Goal: Navigation & Orientation: Find specific page/section

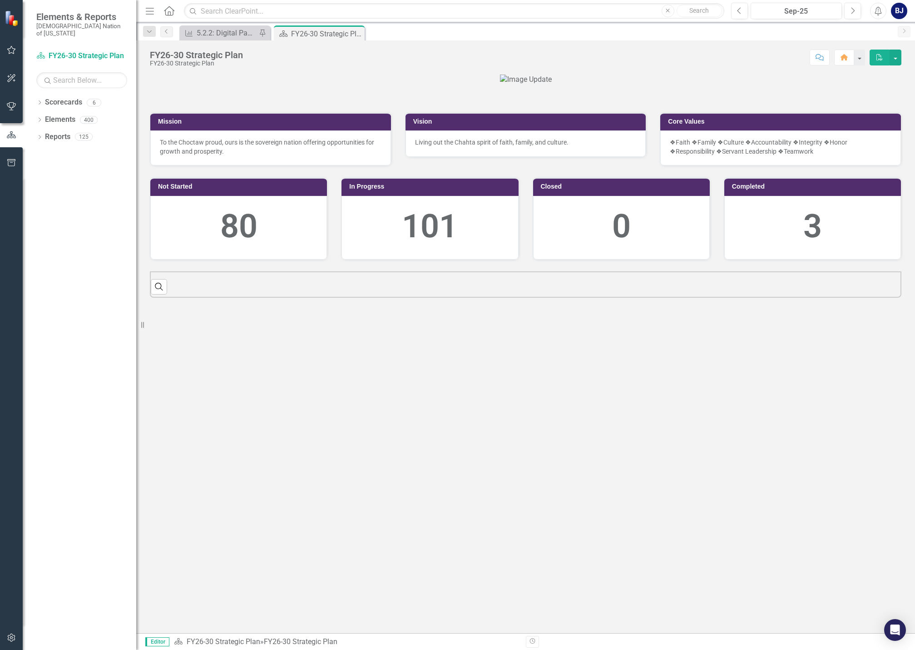
click at [18, 51] on button "button" at bounding box center [11, 50] width 20 height 19
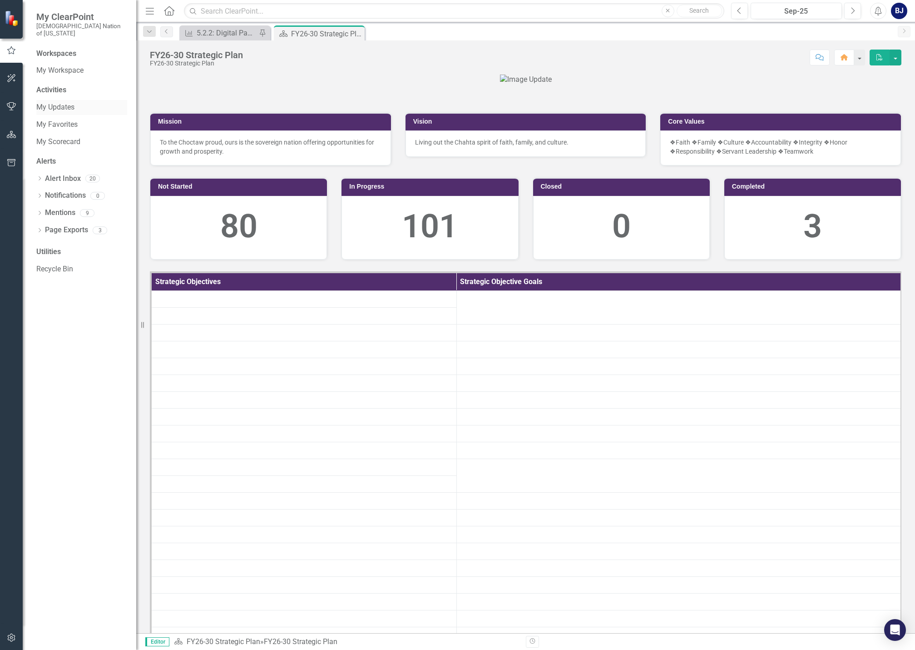
click at [61, 102] on link "My Updates" at bounding box center [81, 107] width 91 height 10
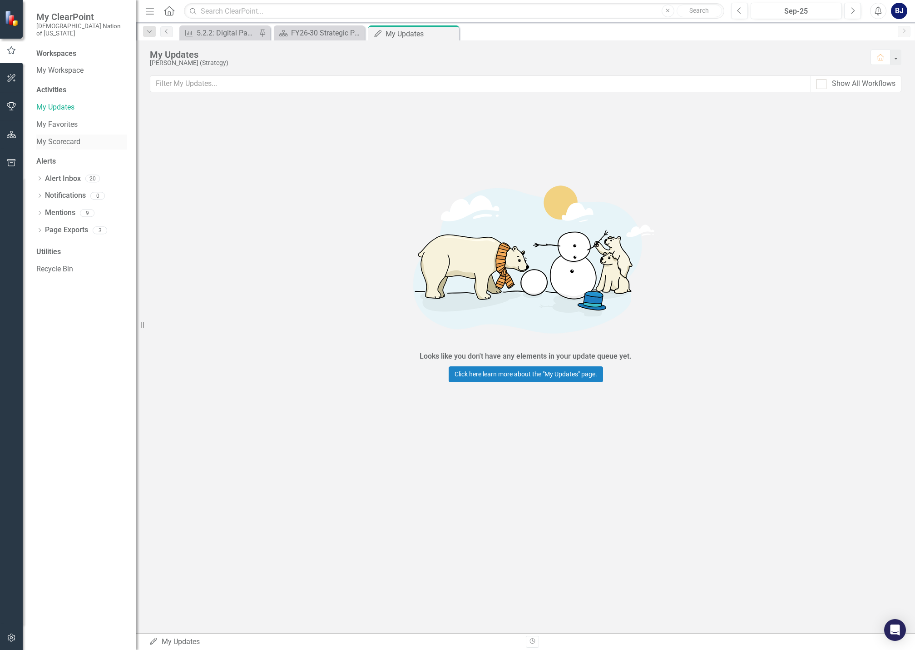
click at [53, 137] on link "My Scorecard" at bounding box center [81, 142] width 91 height 10
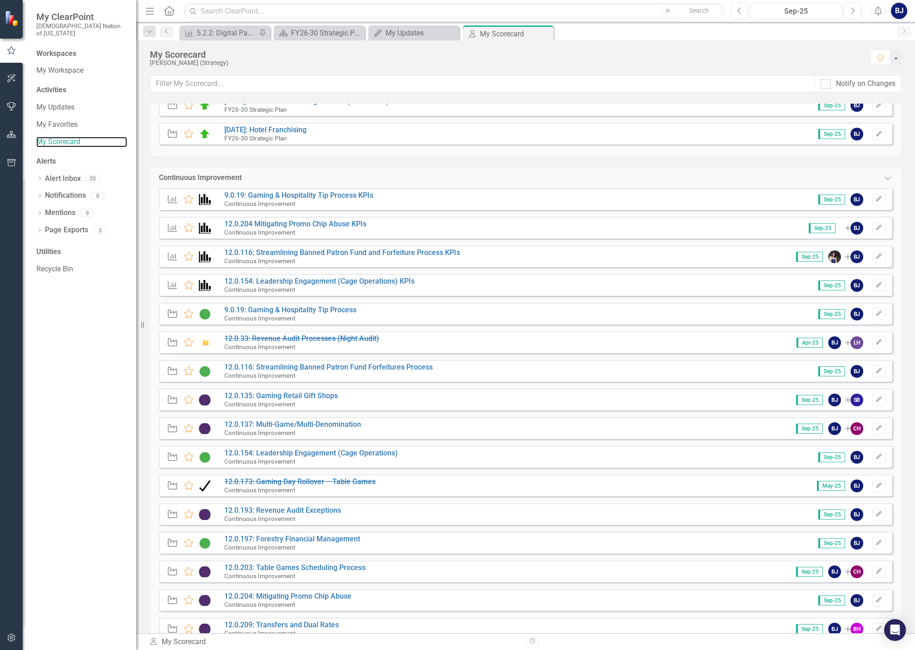
scroll to position [363, 0]
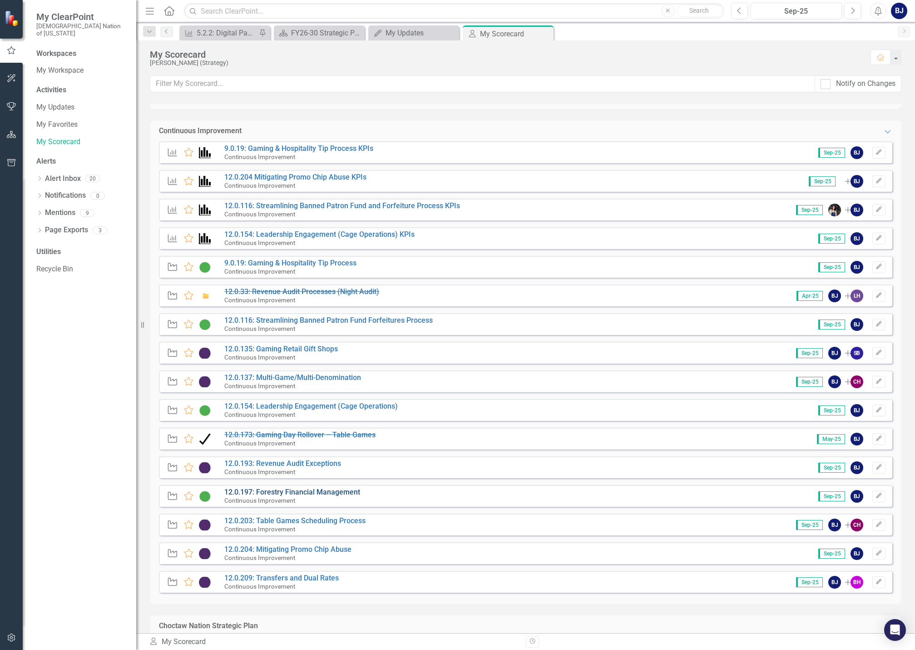
click at [318, 490] on link "12.0.197: Forestry Financial Management" at bounding box center [292, 491] width 136 height 9
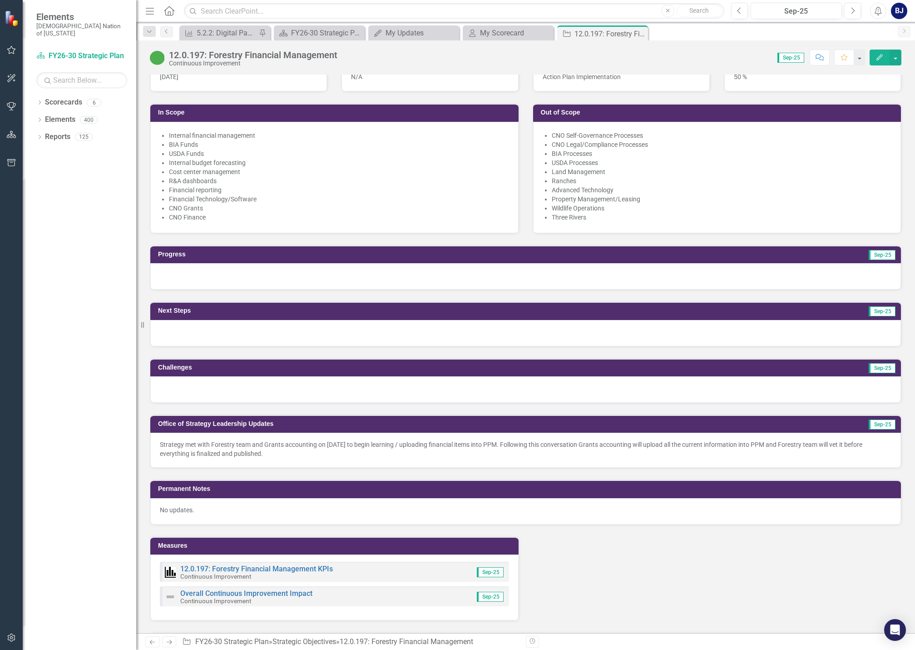
scroll to position [409, 0]
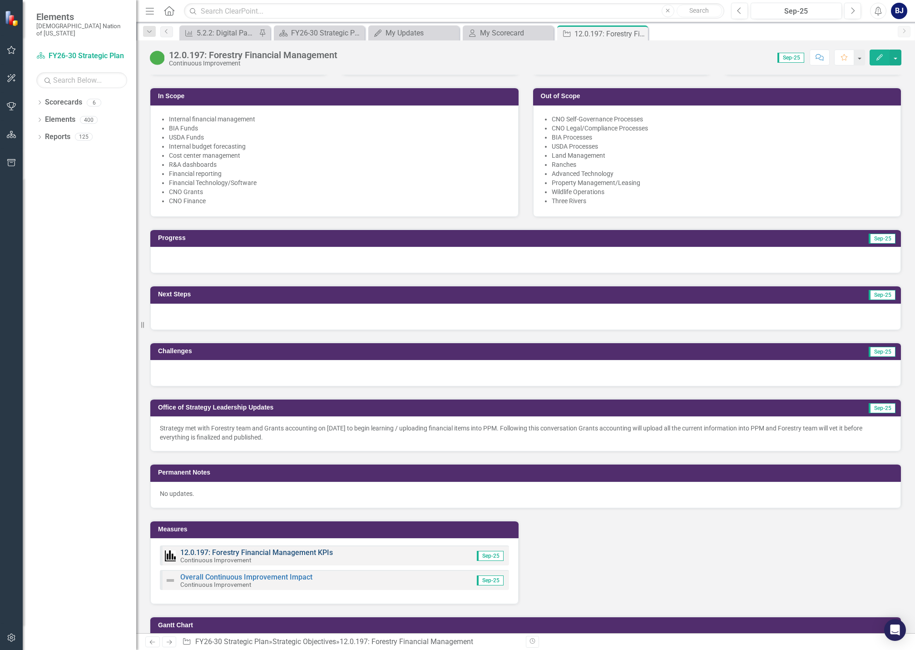
click at [281, 554] on link "12.0.197: Forestry Financial Management KPIs" at bounding box center [256, 552] width 153 height 9
